Goal: Transaction & Acquisition: Purchase product/service

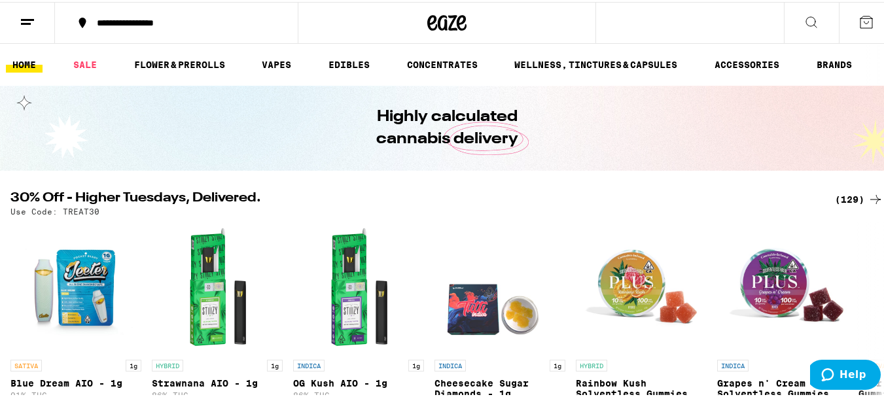
click at [835, 196] on div "(129)" at bounding box center [859, 198] width 48 height 16
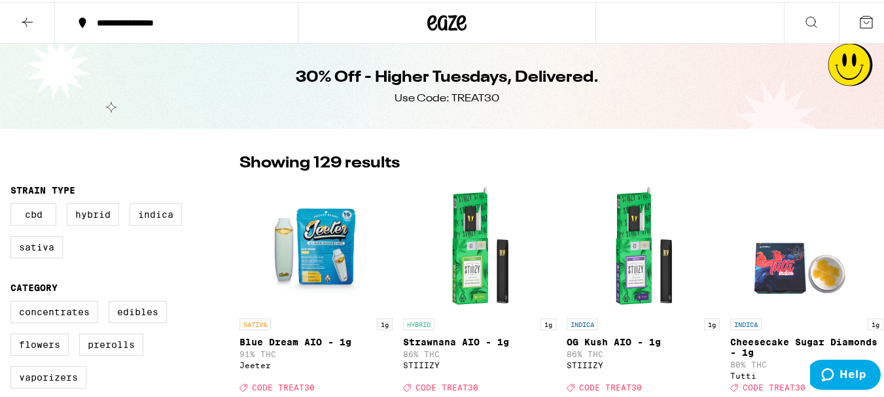
scroll to position [65, 0]
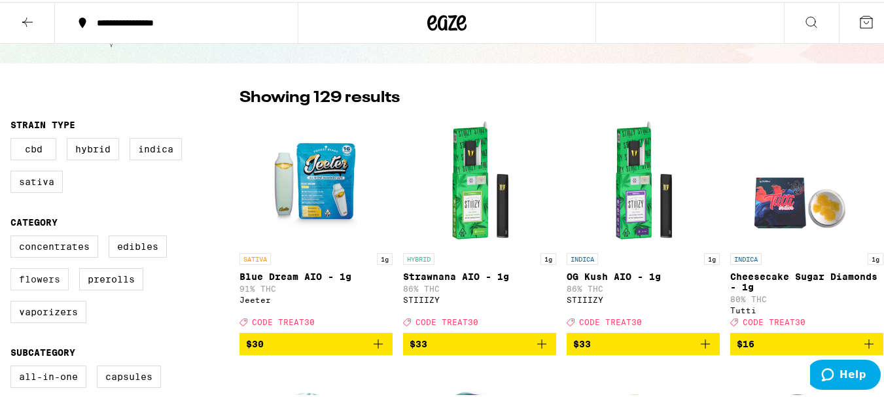
click at [38, 279] on label "Flowers" at bounding box center [39, 277] width 58 height 22
click at [14, 236] on input "Flowers" at bounding box center [13, 236] width 1 height 1
checkbox input "true"
